Goal: Task Accomplishment & Management: Complete application form

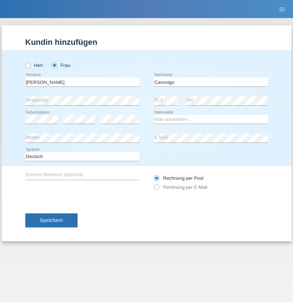
type input "Canonigo"
select select "PH"
select select "C"
select select "13"
select select "11"
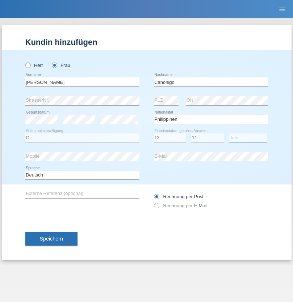
select select "2020"
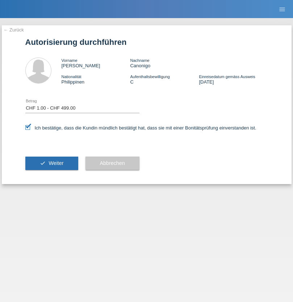
select select "1"
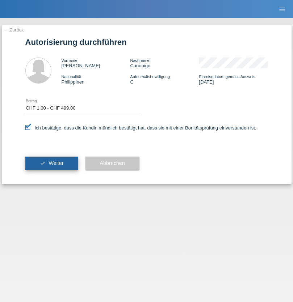
click at [51, 163] on span "Weiter" at bounding box center [56, 163] width 15 height 6
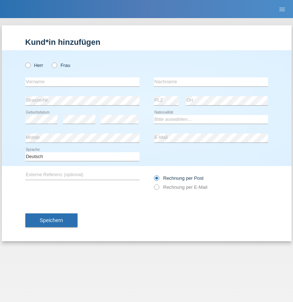
radio input "true"
click at [82, 82] on input "text" at bounding box center [82, 82] width 114 height 9
type input "[PERSON_NAME]"
click at [211, 82] on input "text" at bounding box center [211, 82] width 114 height 9
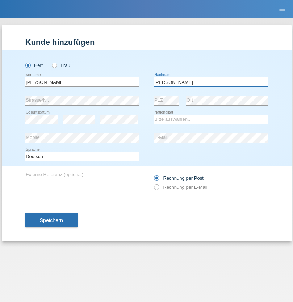
type input "[PERSON_NAME]"
select select "CH"
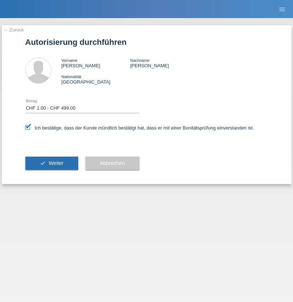
select select "1"
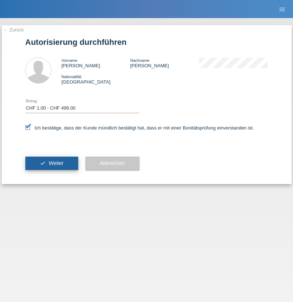
click at [51, 163] on span "Weiter" at bounding box center [56, 163] width 15 height 6
